Goal: Use online tool/utility: Utilize a website feature to perform a specific function

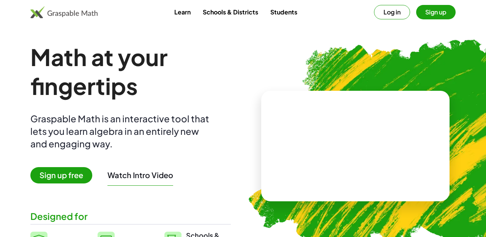
scroll to position [11, 0]
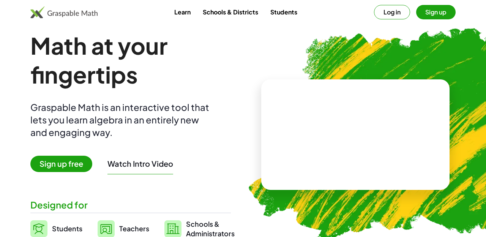
click at [337, 137] on video at bounding box center [355, 134] width 114 height 57
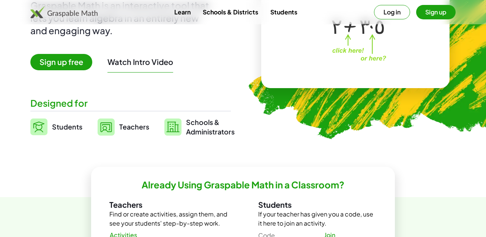
scroll to position [108, 0]
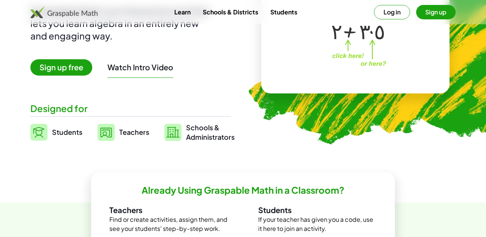
click at [68, 133] on span "Students" at bounding box center [67, 132] width 30 height 9
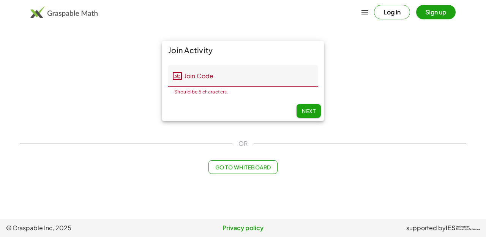
click at [306, 112] on span "Next" at bounding box center [309, 110] width 14 height 7
click at [306, 107] on span "Next" at bounding box center [309, 110] width 14 height 7
click at [258, 169] on span "Go to Whiteboard" at bounding box center [243, 167] width 56 height 7
click at [0, 0] on span at bounding box center [0, 0] width 0 height 0
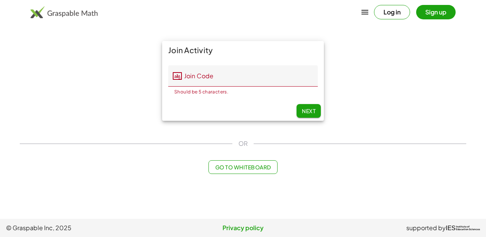
click at [0, 0] on span at bounding box center [0, 0] width 0 height 0
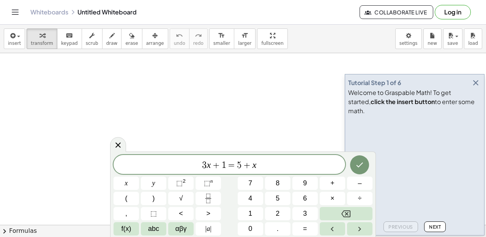
click at [476, 87] on icon "button" at bounding box center [475, 82] width 9 height 9
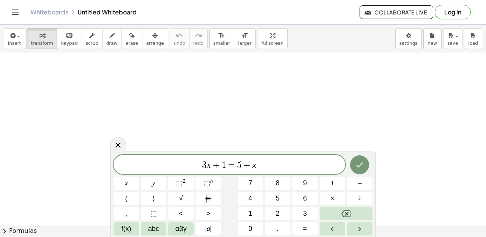
click at [351, 213] on button "Backspace" at bounding box center [346, 213] width 53 height 13
click at [348, 212] on icon "Backspace" at bounding box center [345, 213] width 9 height 7
click at [346, 209] on icon "Backspace" at bounding box center [345, 213] width 9 height 9
click at [345, 210] on icon "Backspace" at bounding box center [345, 213] width 9 height 9
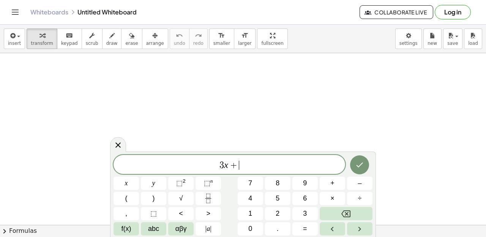
click at [345, 210] on icon "Backspace" at bounding box center [345, 213] width 9 height 9
click at [343, 208] on button "Backspace" at bounding box center [346, 213] width 53 height 13
click at [342, 208] on button "Backspace" at bounding box center [346, 213] width 53 height 13
click at [342, 210] on icon "Backspace" at bounding box center [345, 213] width 9 height 9
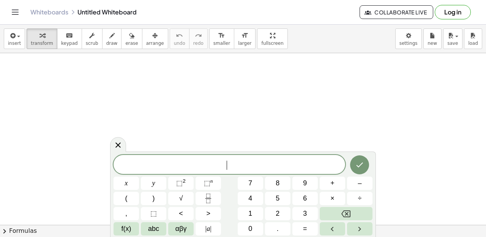
click at [210, 198] on rect "Fraction" at bounding box center [208, 198] width 6 height 0
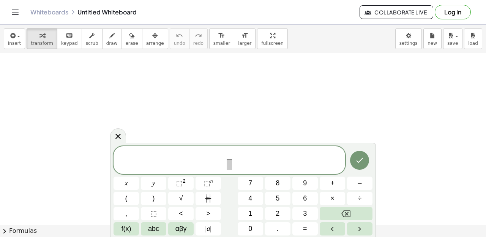
click at [251, 197] on span "4" at bounding box center [250, 198] width 4 height 10
click at [226, 165] on span at bounding box center [229, 164] width 6 height 10
click at [309, 185] on button "9" at bounding box center [304, 183] width 25 height 13
click at [236, 159] on span "4 9 ​ ​" at bounding box center [230, 161] width 232 height 20
click at [336, 197] on button "×" at bounding box center [332, 198] width 25 height 13
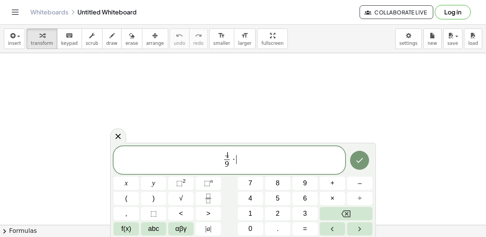
scroll to position [1, 0]
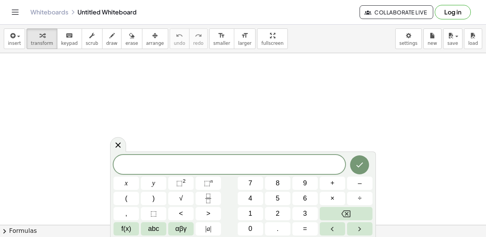
click at [207, 196] on icon "Fraction" at bounding box center [208, 198] width 9 height 9
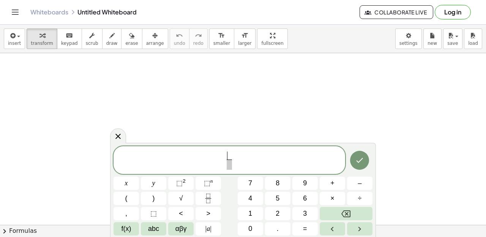
click at [257, 201] on button "4" at bounding box center [250, 198] width 25 height 13
click at [233, 165] on span "4 ​ ​" at bounding box center [229, 161] width 9 height 19
click at [305, 183] on span "9" at bounding box center [305, 183] width 4 height 10
click at [240, 158] on span "4 9 ​ ​" at bounding box center [230, 161] width 232 height 20
click at [336, 196] on button "×" at bounding box center [332, 198] width 25 height 13
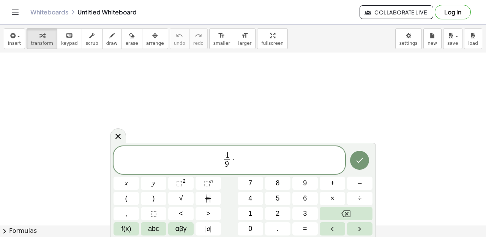
click at [210, 197] on icon "Fraction" at bounding box center [208, 198] width 9 height 9
click at [305, 214] on span "3" at bounding box center [305, 213] width 4 height 10
click at [237, 164] on span at bounding box center [237, 164] width 6 height 10
click at [281, 199] on button "5" at bounding box center [277, 198] width 25 height 13
click at [361, 156] on icon "Done" at bounding box center [359, 160] width 9 height 9
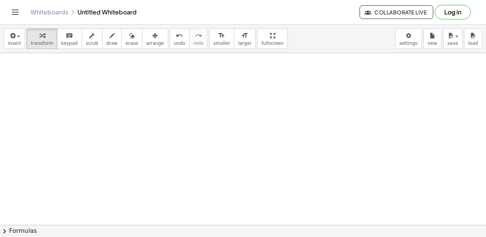
scroll to position [0, 0]
click at [17, 39] on div "button" at bounding box center [14, 35] width 13 height 9
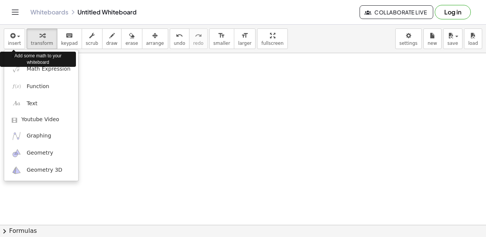
click at [56, 68] on div "Add some math to your whiteboard" at bounding box center [38, 59] width 76 height 19
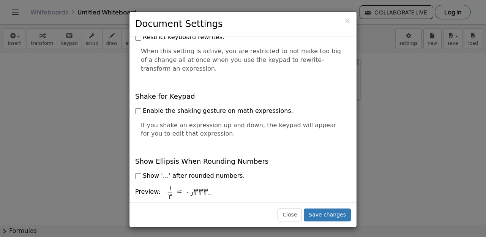
scroll to position [1830, 0]
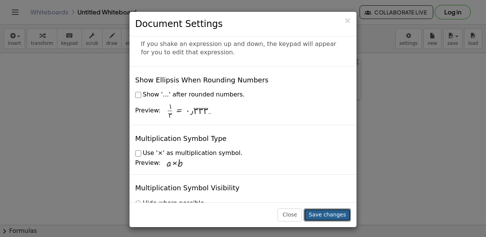
click at [330, 221] on button "Save changes" at bounding box center [327, 214] width 47 height 13
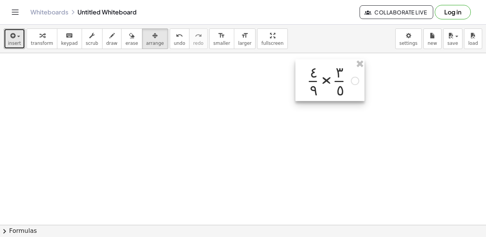
click at [15, 43] on span "insert" at bounding box center [14, 43] width 13 height 5
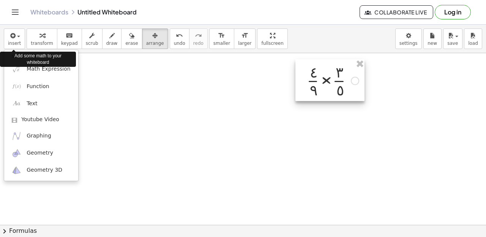
click at [102, 81] on div at bounding box center [243, 118] width 486 height 237
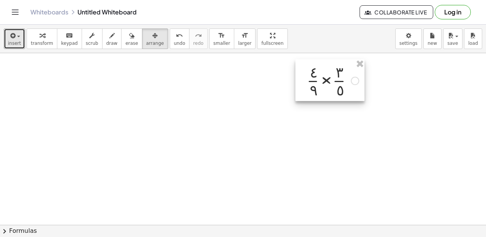
click at [15, 38] on icon "button" at bounding box center [12, 35] width 7 height 9
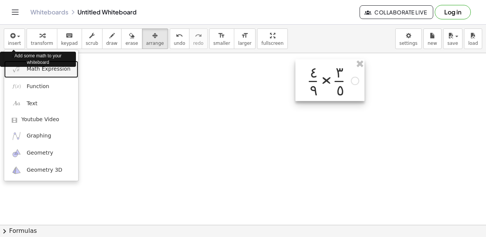
click at [32, 71] on span "Math Expression" at bounding box center [49, 69] width 44 height 8
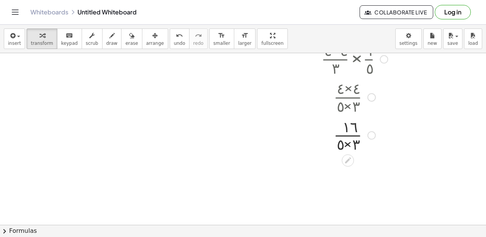
scroll to position [120, 16]
click at [15, 43] on span "insert" at bounding box center [14, 43] width 13 height 5
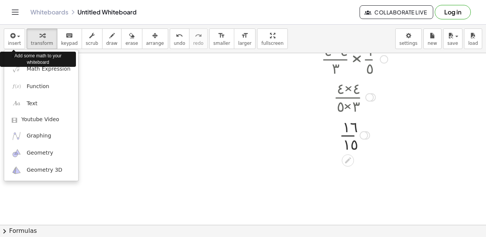
click at [109, 144] on div at bounding box center [243, 118] width 486 height 237
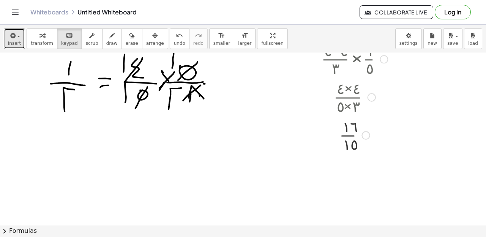
click at [13, 40] on button "insert" at bounding box center [14, 38] width 21 height 21
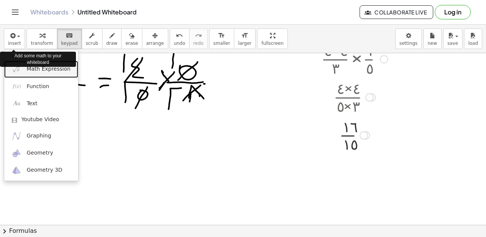
click at [51, 70] on span "Math Expression" at bounding box center [49, 69] width 44 height 8
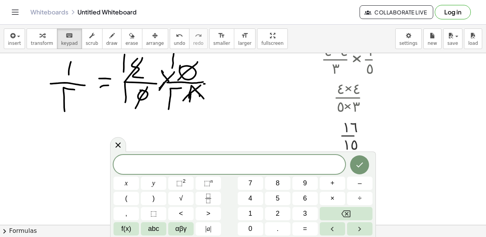
click at [211, 196] on icon "Fraction" at bounding box center [208, 198] width 9 height 9
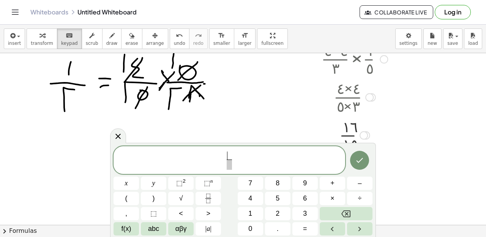
click at [274, 195] on button "5" at bounding box center [277, 198] width 25 height 13
click at [275, 182] on button "8" at bounding box center [277, 183] width 25 height 13
click at [334, 214] on button "Backspace" at bounding box center [346, 213] width 53 height 13
click at [227, 163] on span at bounding box center [229, 164] width 6 height 10
click at [276, 181] on span "8" at bounding box center [278, 183] width 4 height 10
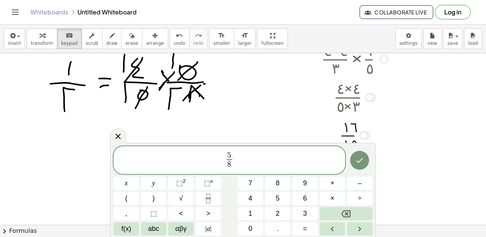
click at [332, 196] on span "×" at bounding box center [332, 198] width 4 height 10
click at [207, 195] on icon "Fraction" at bounding box center [208, 196] width 4 height 4
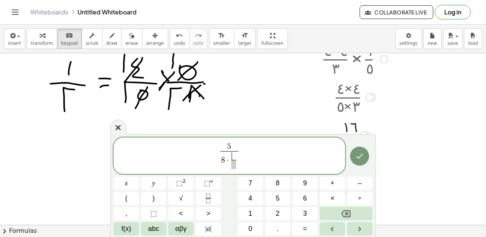
click at [352, 212] on button "Backspace" at bounding box center [346, 213] width 53 height 13
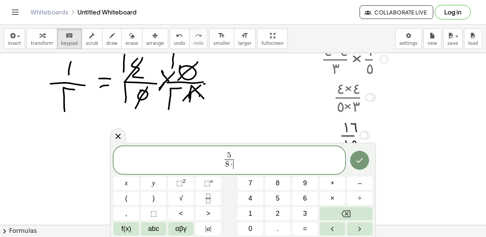
click at [350, 215] on icon "Backspace" at bounding box center [345, 213] width 9 height 7
click at [295, 158] on span "5 8 ​ ​" at bounding box center [230, 161] width 232 height 20
click at [328, 193] on button "×" at bounding box center [332, 198] width 25 height 13
click at [208, 195] on icon "Fraction" at bounding box center [208, 198] width 9 height 9
click at [252, 194] on button "4" at bounding box center [250, 198] width 25 height 13
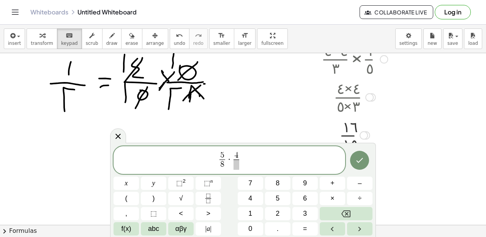
click at [235, 165] on span at bounding box center [237, 164] width 6 height 10
click at [275, 194] on button "5" at bounding box center [277, 198] width 25 height 13
click at [360, 162] on icon "Done" at bounding box center [360, 160] width 7 height 5
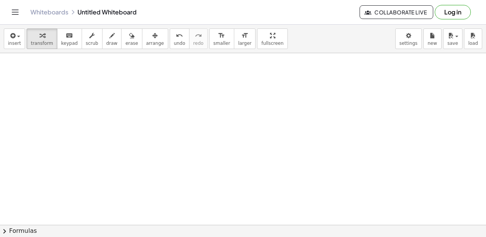
scroll to position [135, 52]
click at [18, 48] on button "insert" at bounding box center [14, 38] width 21 height 21
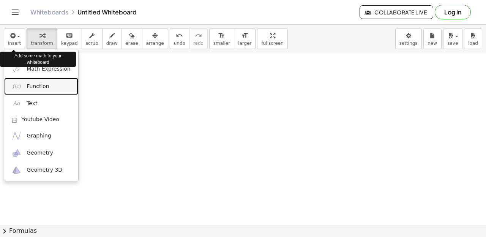
click at [33, 88] on span "Function" at bounding box center [38, 87] width 23 height 8
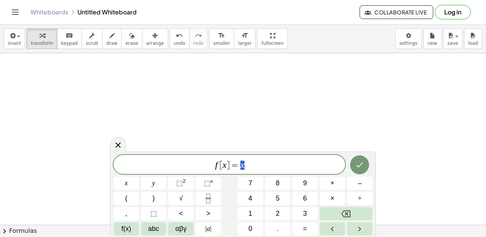
click at [336, 215] on button "Backspace" at bounding box center [346, 213] width 53 height 13
click at [336, 214] on button "Backspace" at bounding box center [346, 213] width 53 height 13
click at [335, 215] on button "Backspace" at bounding box center [346, 213] width 53 height 13
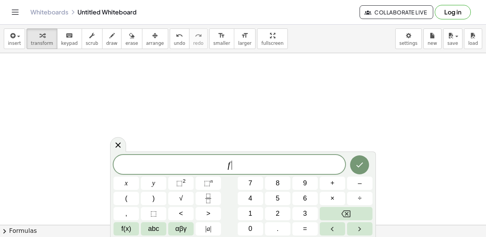
click at [335, 215] on button "Backspace" at bounding box center [346, 213] width 53 height 13
click at [207, 202] on icon "Fraction" at bounding box center [208, 198] width 9 height 9
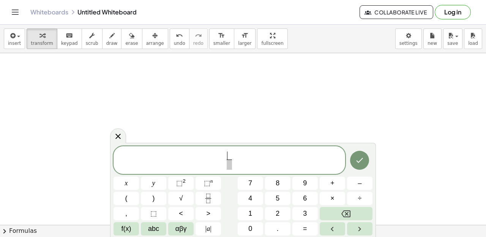
click at [304, 185] on span "9" at bounding box center [305, 183] width 4 height 10
click at [229, 164] on span at bounding box center [229, 164] width 6 height 10
click at [253, 215] on button "1" at bounding box center [250, 213] width 25 height 13
click at [251, 229] on span "0" at bounding box center [250, 229] width 4 height 10
click at [236, 159] on span "9 1 0 ​ ​" at bounding box center [230, 161] width 232 height 20
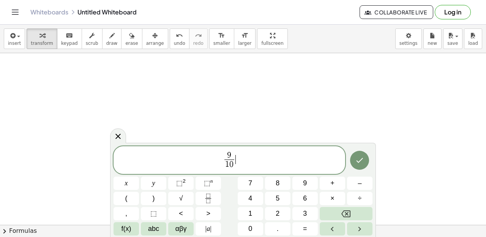
click at [334, 198] on span "×" at bounding box center [332, 198] width 4 height 10
click at [211, 201] on icon "Fraction" at bounding box center [208, 198] width 9 height 9
click at [278, 214] on span "2" at bounding box center [278, 213] width 4 height 10
click at [238, 165] on span at bounding box center [239, 164] width 6 height 10
click at [306, 212] on span "3" at bounding box center [305, 213] width 4 height 10
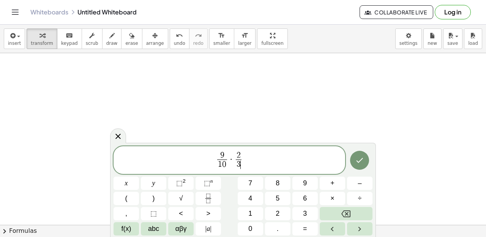
click at [360, 163] on icon "Done" at bounding box center [359, 160] width 9 height 9
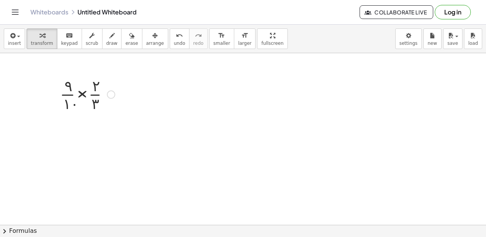
scroll to position [137, 0]
